Goal: Task Accomplishment & Management: Manage account settings

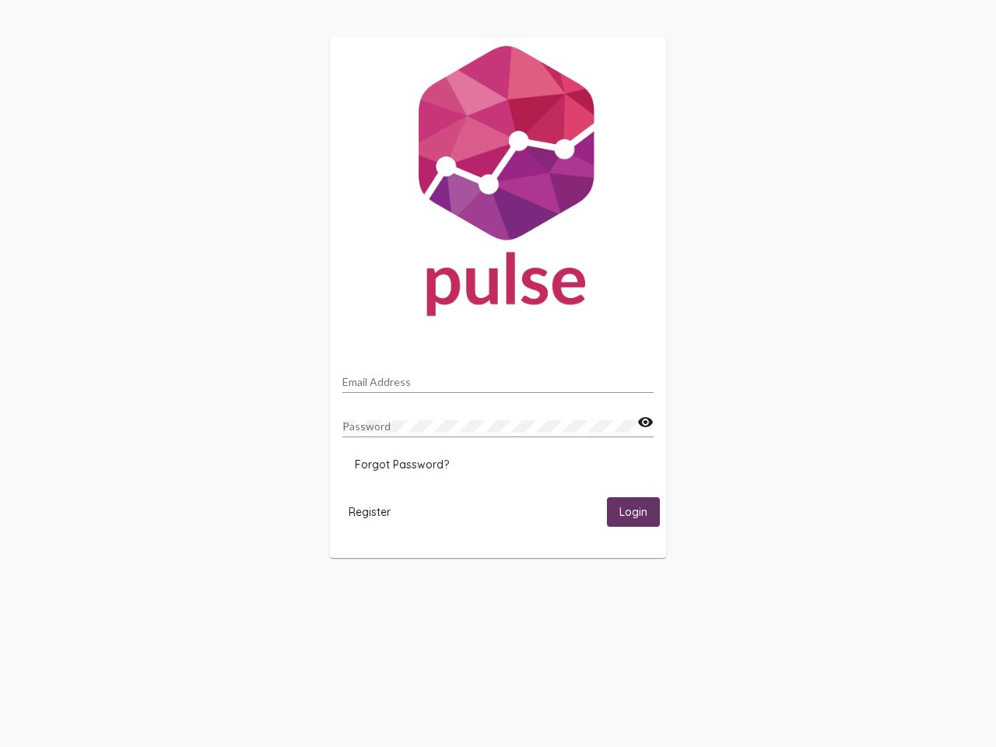
click at [498, 377] on input "Email Address" at bounding box center [497, 382] width 311 height 12
click at [645, 422] on mat-icon "visibility" at bounding box center [645, 422] width 16 height 19
click at [401, 464] on span "Forgot Password?" at bounding box center [402, 464] width 94 height 14
click at [369, 511] on html "Email Address Password visibility Forgot Password? Register Login" at bounding box center [498, 297] width 996 height 595
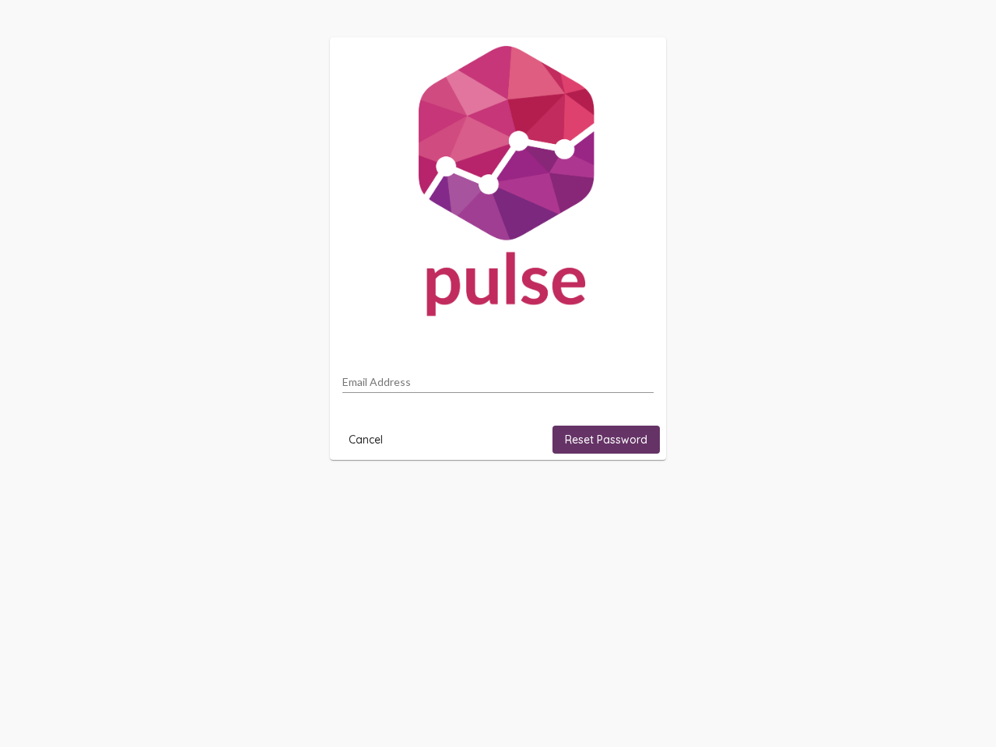
click at [633, 497] on html "Email Address Cancel Reset Password" at bounding box center [498, 248] width 996 height 497
